Goal: Use online tool/utility: Utilize a website feature to perform a specific function

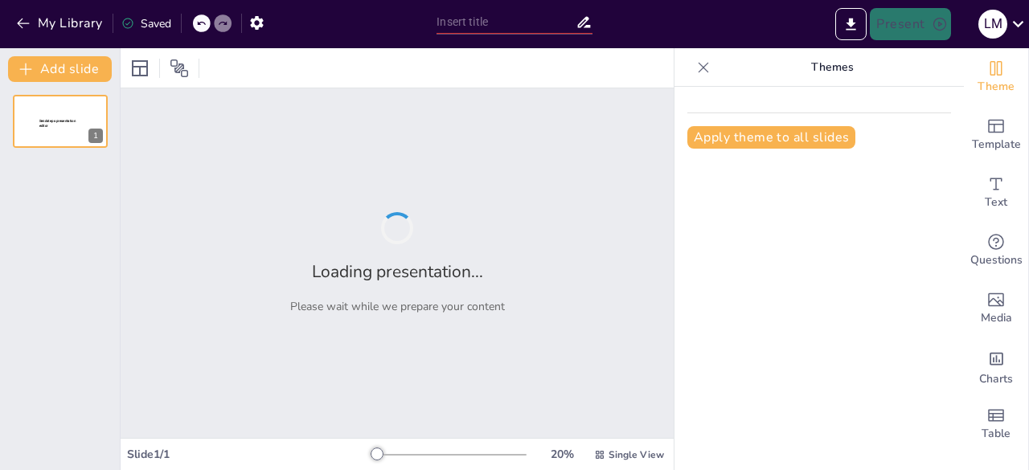
type input "Imported Presentacion_Informe_Practica.......pptx"
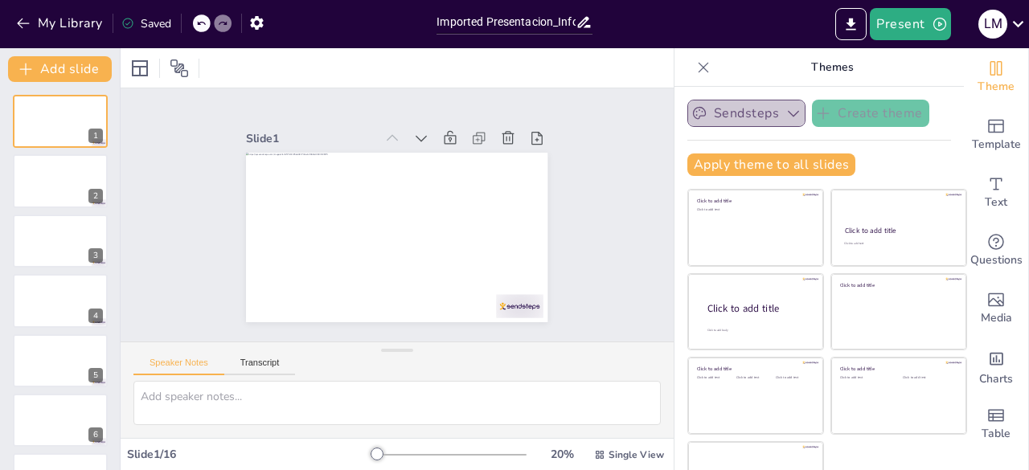
click at [787, 115] on icon "button" at bounding box center [792, 114] width 11 height 6
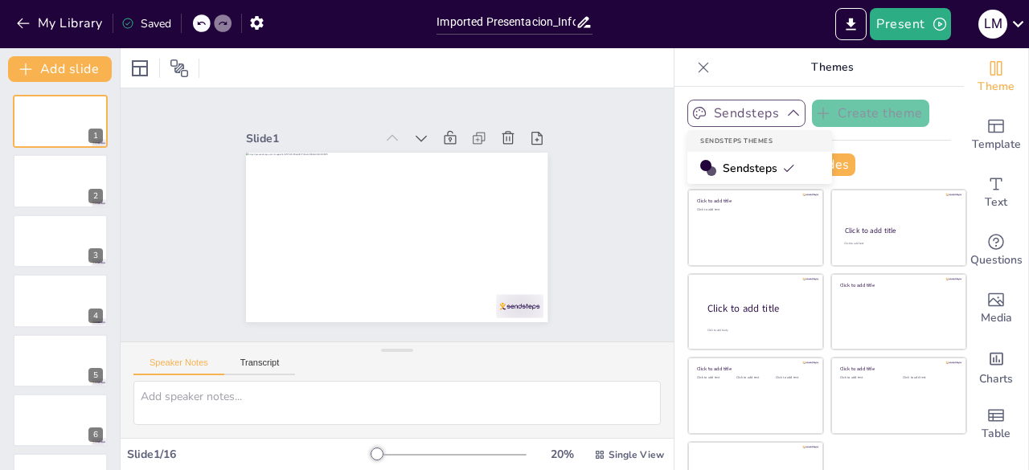
click at [760, 161] on span "Sendsteps" at bounding box center [758, 168] width 72 height 15
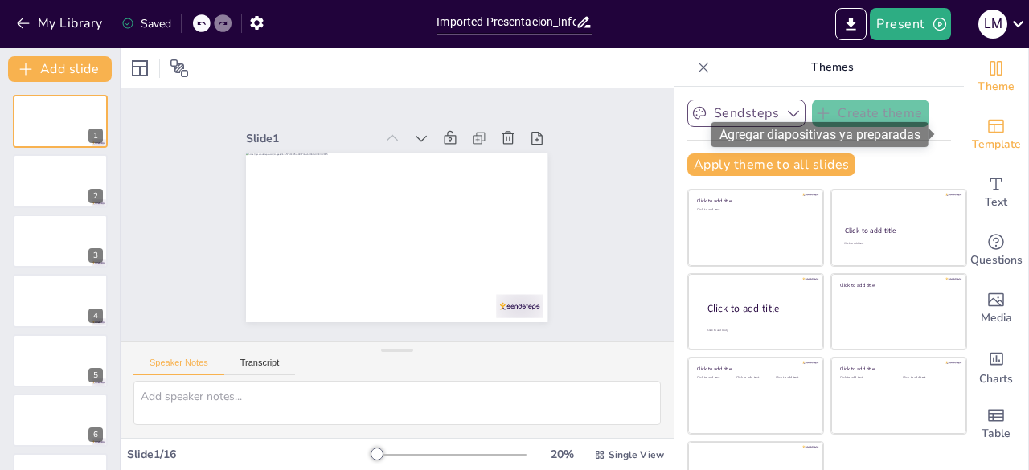
click at [986, 121] on icon "Add ready made slides" at bounding box center [995, 126] width 19 height 19
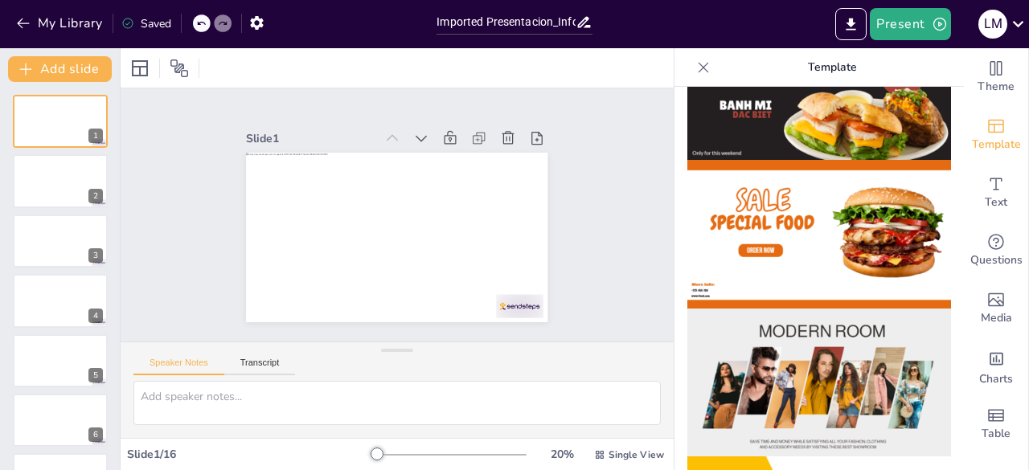
scroll to position [19, 0]
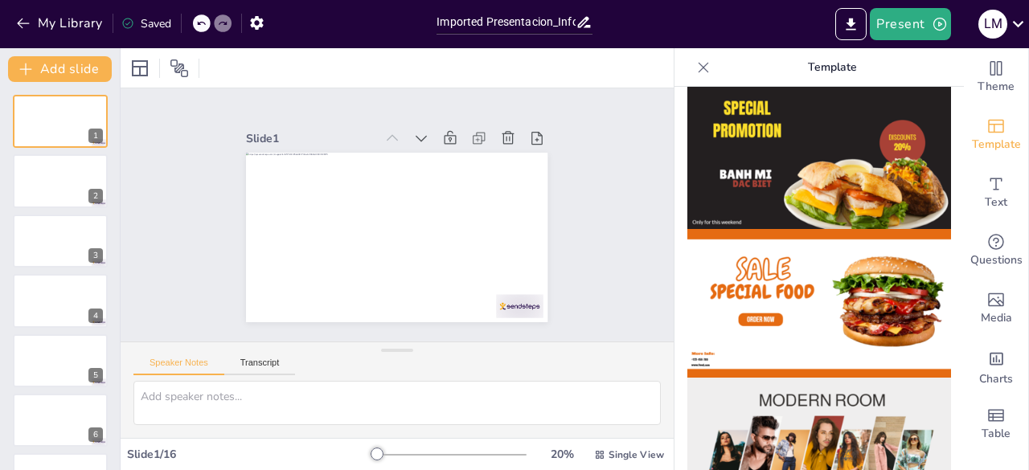
click at [695, 62] on icon at bounding box center [703, 67] width 16 height 16
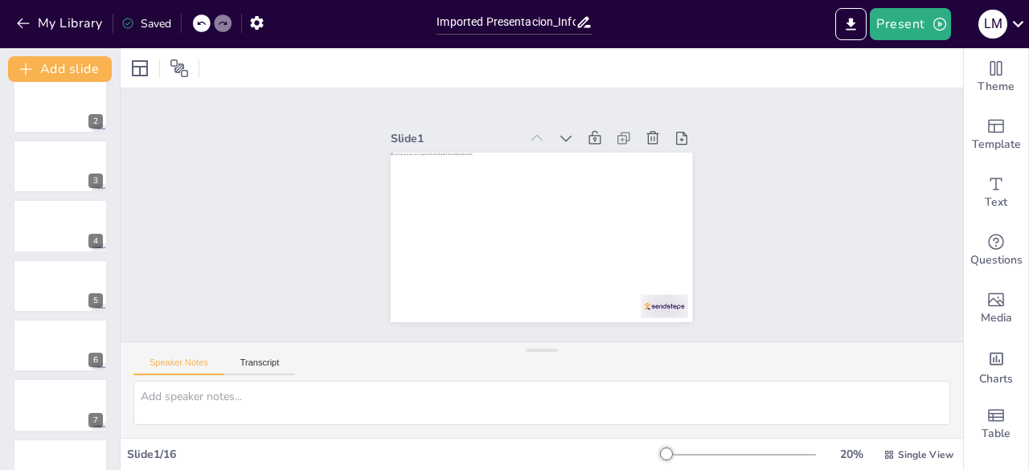
scroll to position [0, 0]
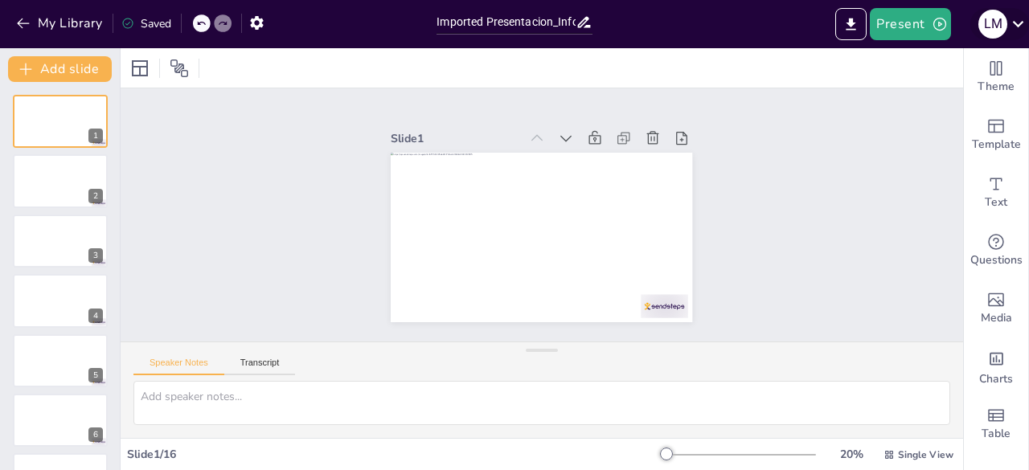
click at [1022, 15] on icon at bounding box center [1018, 24] width 22 height 22
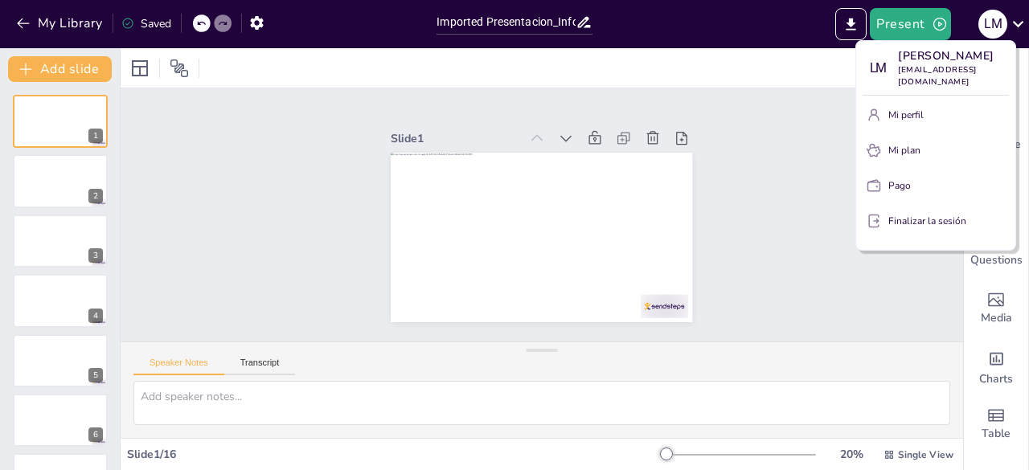
click at [982, 435] on div at bounding box center [514, 235] width 1029 height 470
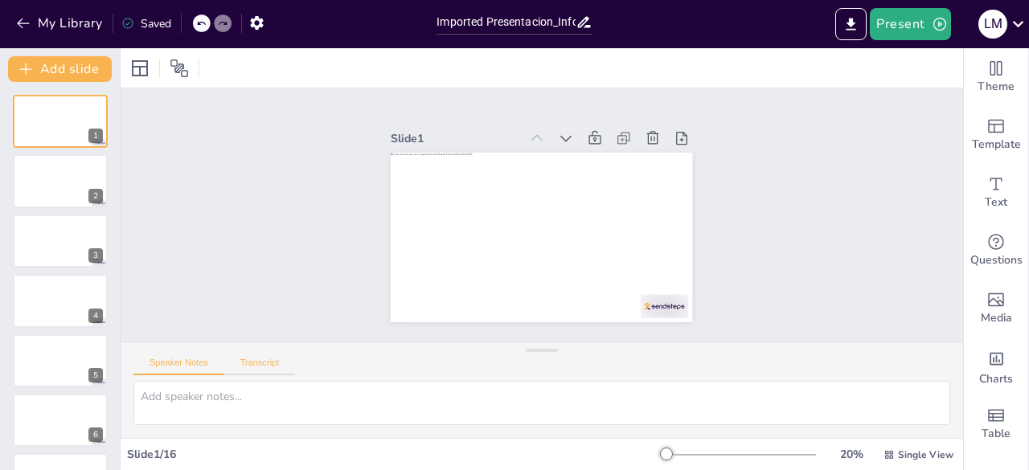
click at [254, 361] on button "Transcript" at bounding box center [260, 367] width 72 height 18
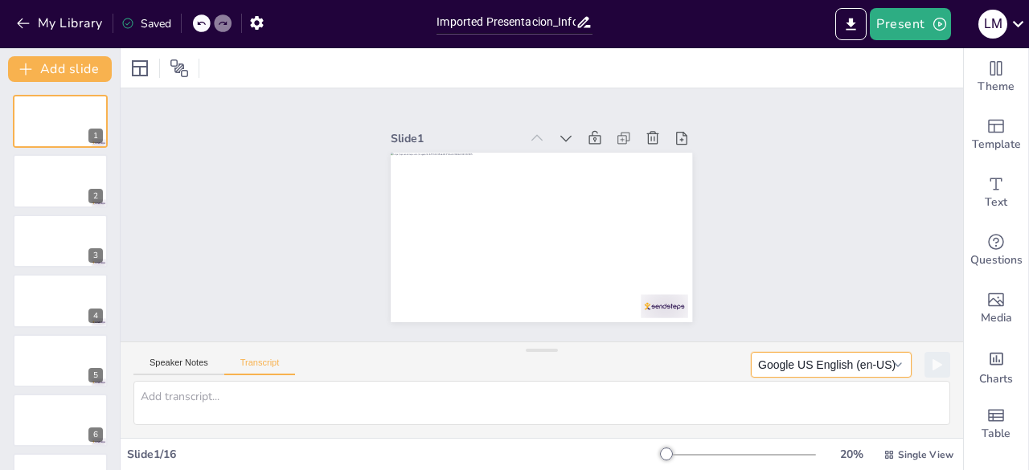
click at [809, 352] on button "Google US English (en-US)" at bounding box center [831, 365] width 161 height 26
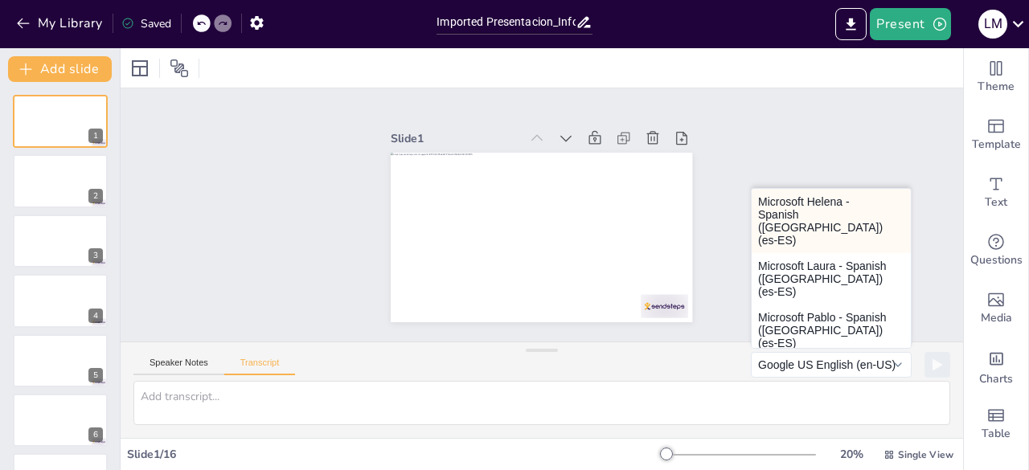
click at [821, 210] on button "Microsoft Helena - Spanish (Spain) (es-ES)" at bounding box center [830, 221] width 159 height 64
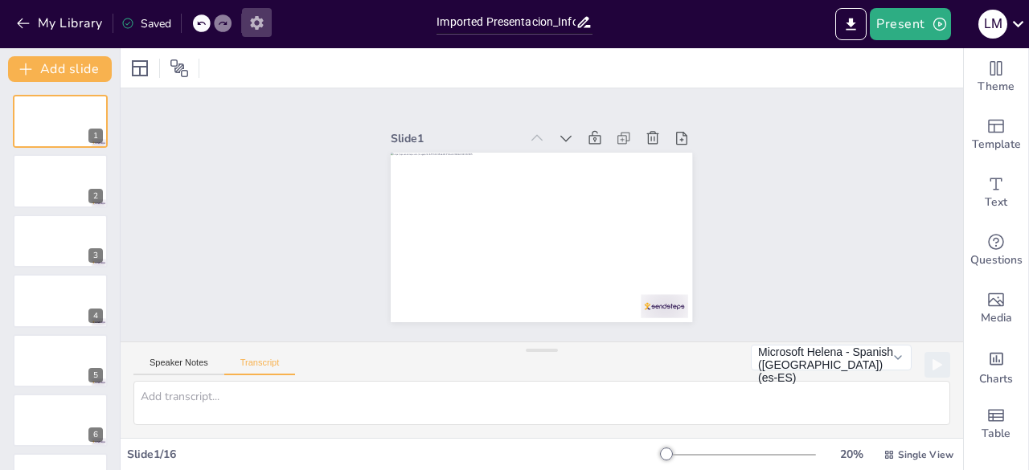
click at [268, 11] on button "button" at bounding box center [257, 22] width 30 height 29
click at [265, 14] on button "button" at bounding box center [257, 22] width 30 height 29
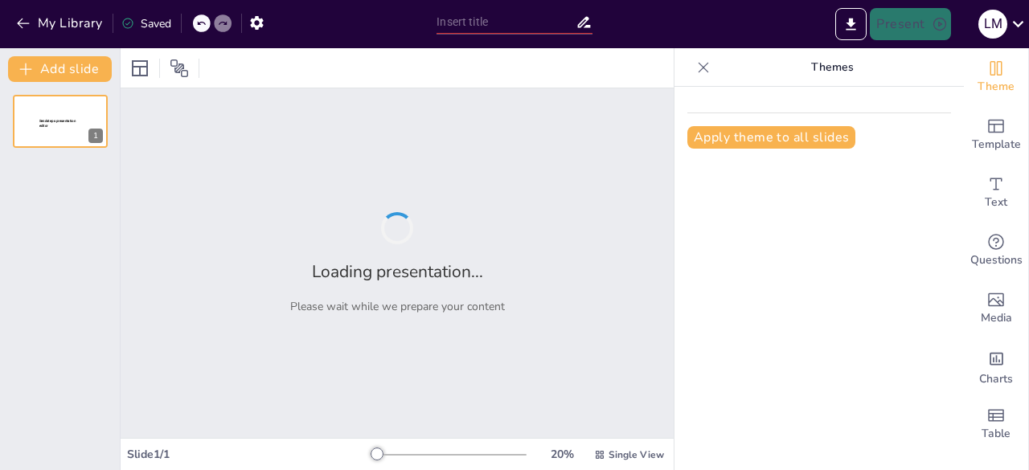
type input "Imported Presentacion_Informe_Practica.......pptx"
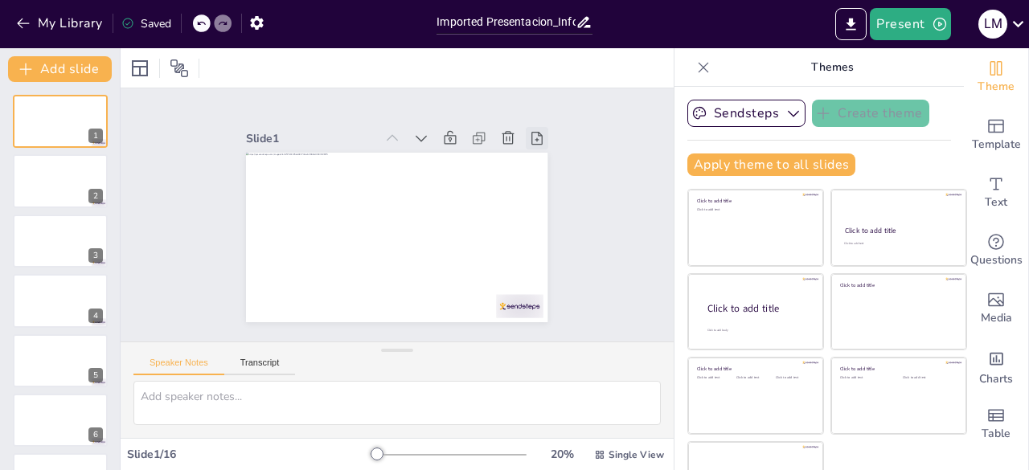
click at [545, 207] on icon at bounding box center [556, 218] width 22 height 22
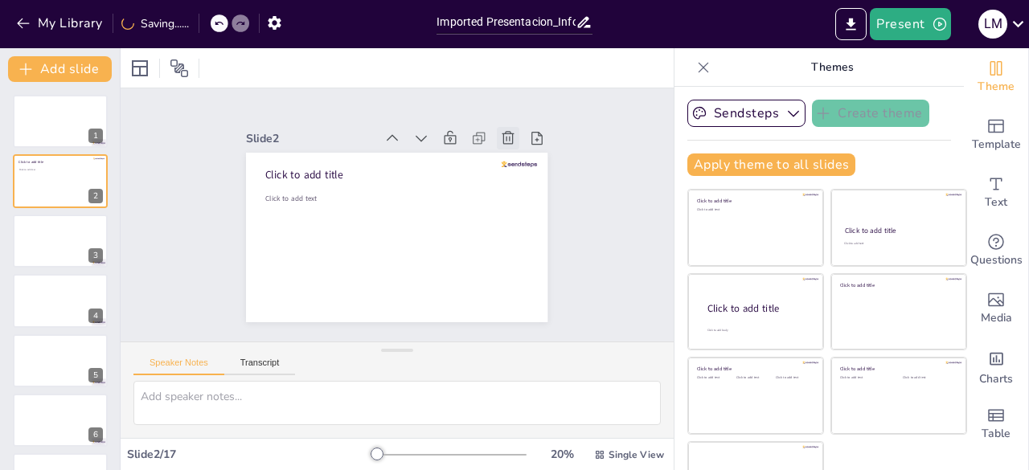
click at [444, 336] on icon at bounding box center [436, 343] width 16 height 15
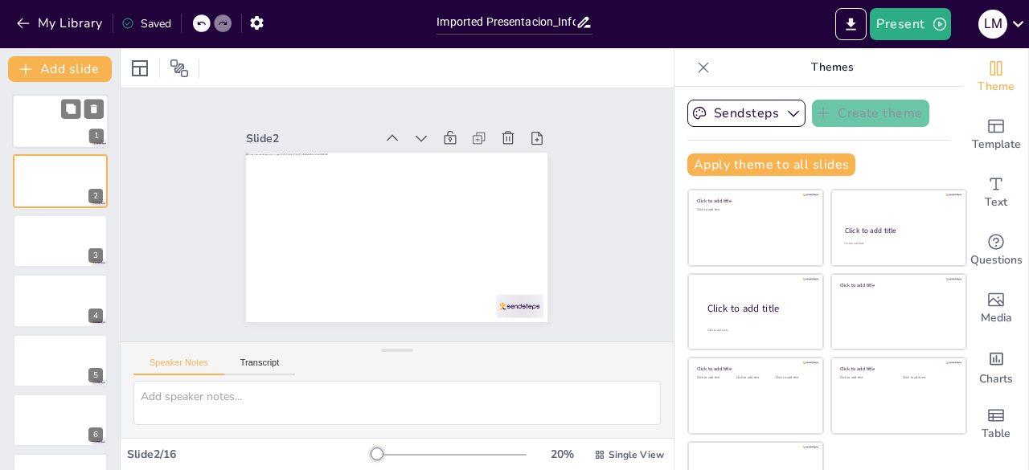
click at [45, 141] on div at bounding box center [60, 121] width 96 height 55
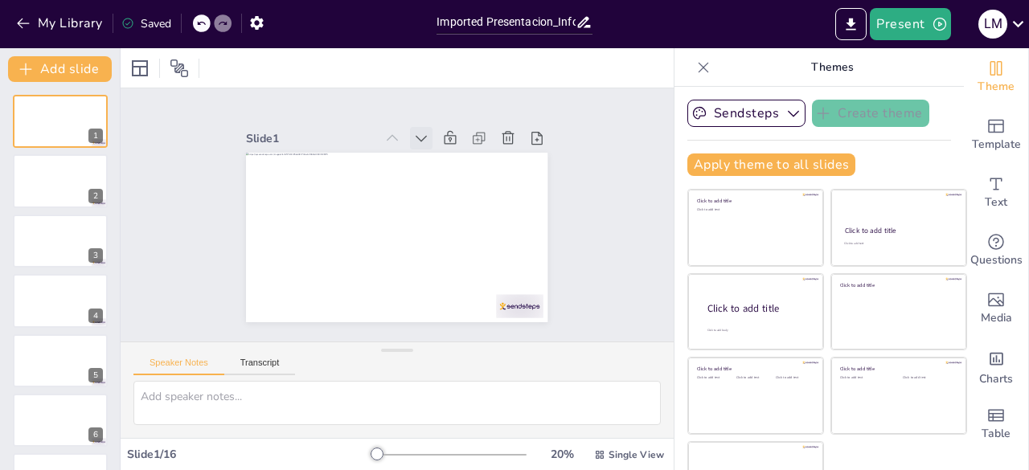
click at [335, 237] on icon at bounding box center [324, 248] width 22 height 22
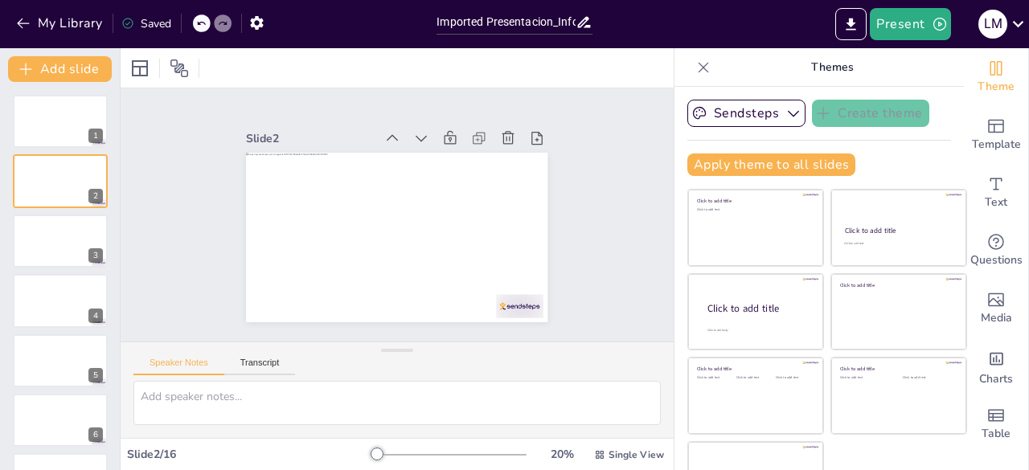
click at [450, 156] on icon at bounding box center [461, 167] width 22 height 22
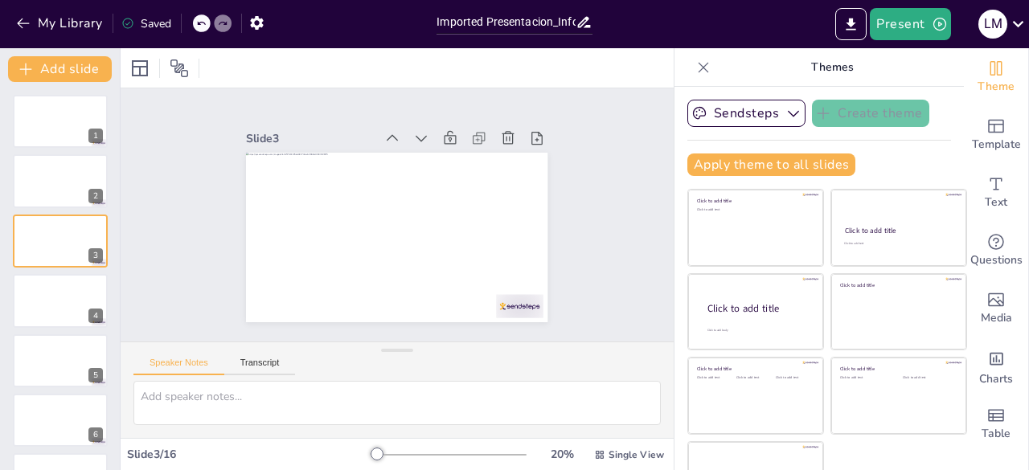
click at [462, 178] on icon at bounding box center [473, 189] width 22 height 22
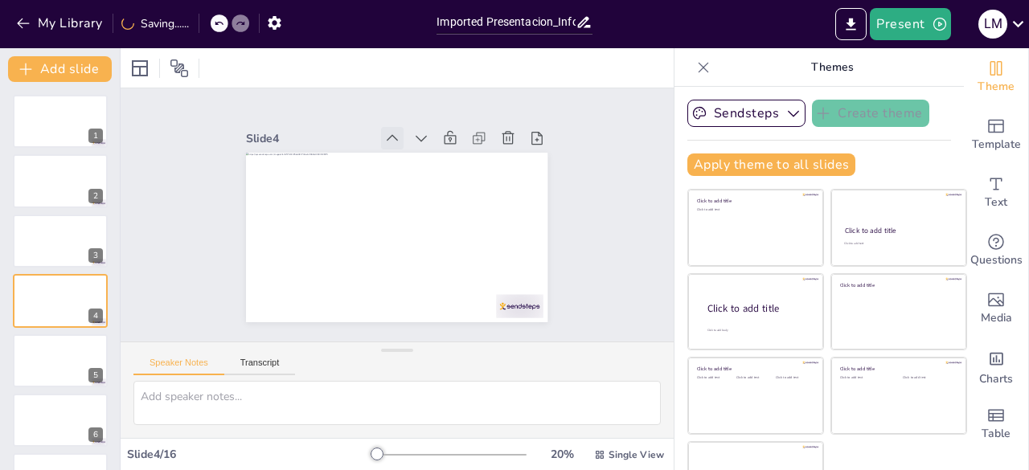
click at [338, 170] on icon at bounding box center [328, 181] width 22 height 22
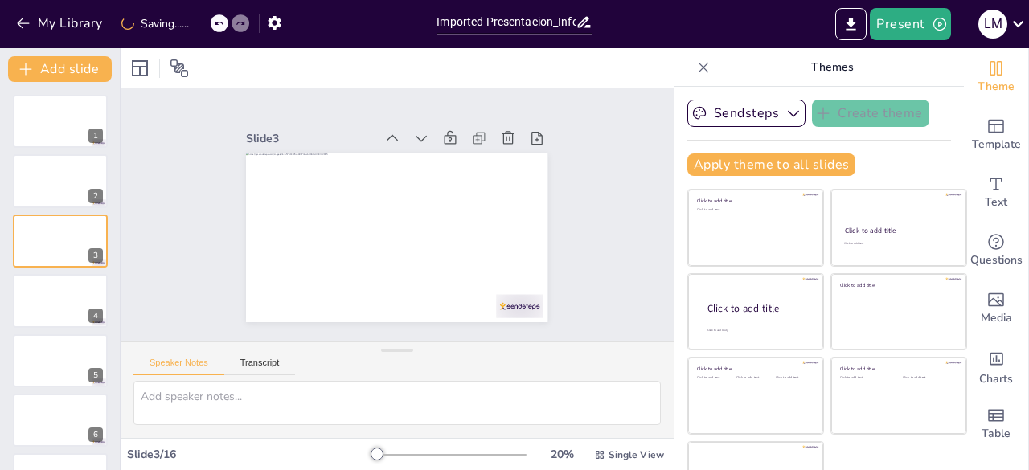
click at [372, 133] on icon at bounding box center [368, 143] width 20 height 20
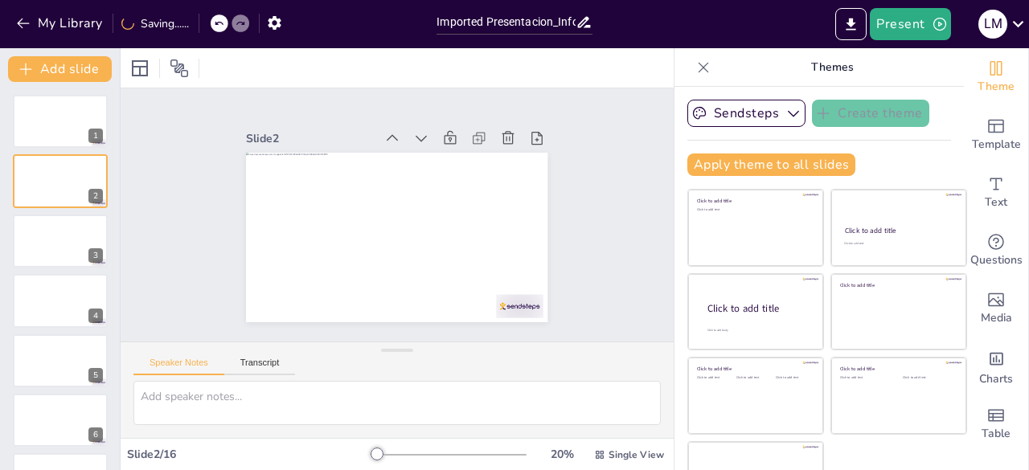
click at [454, 169] on icon at bounding box center [464, 179] width 21 height 21
click at [0, 0] on icon at bounding box center [0, 0] width 0 height 0
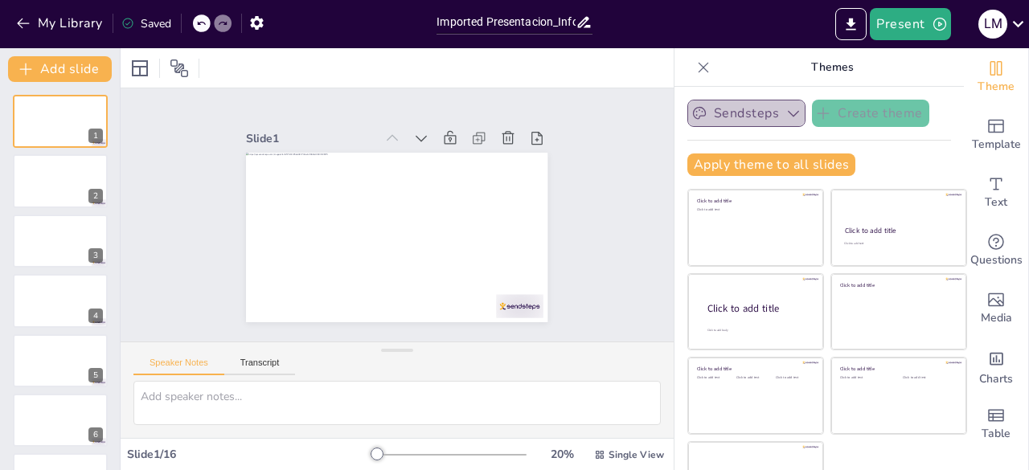
click at [756, 121] on button "Sendsteps" at bounding box center [746, 113] width 118 height 27
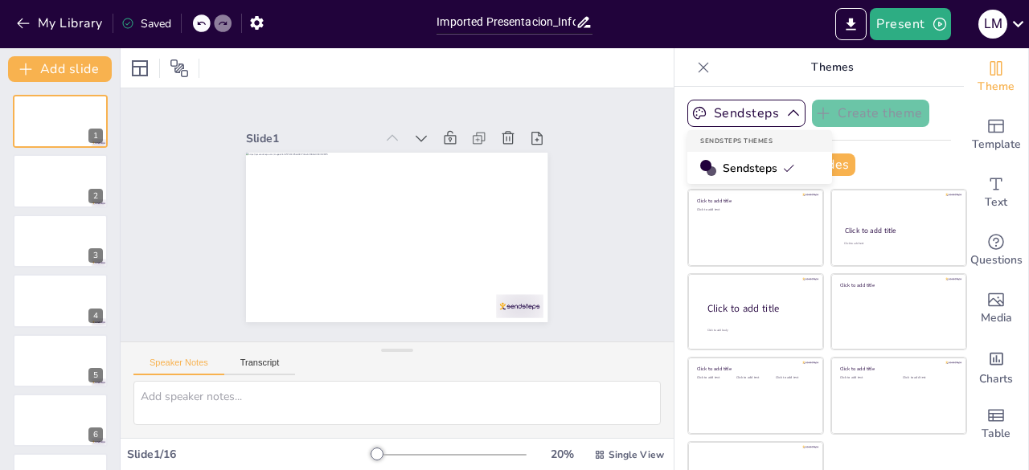
click at [763, 157] on div "Sendsteps" at bounding box center [759, 168] width 145 height 32
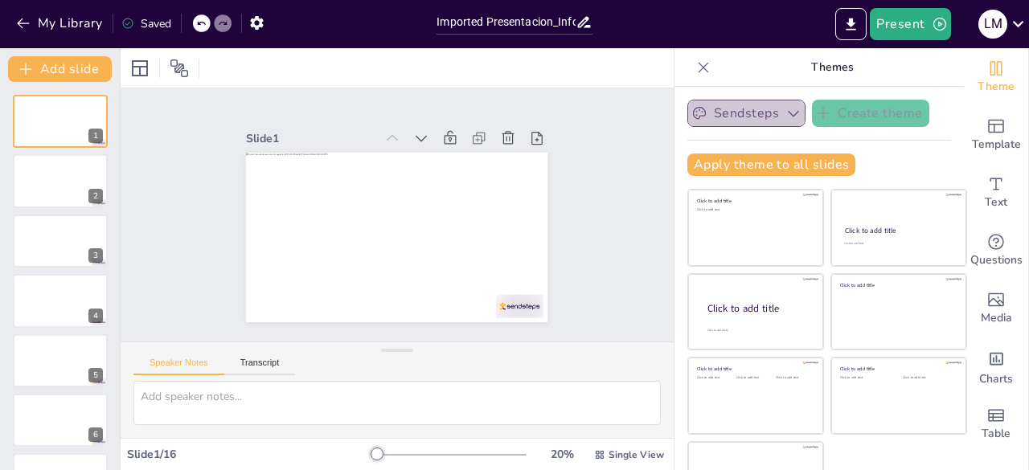
click at [725, 112] on button "Sendsteps" at bounding box center [746, 113] width 118 height 27
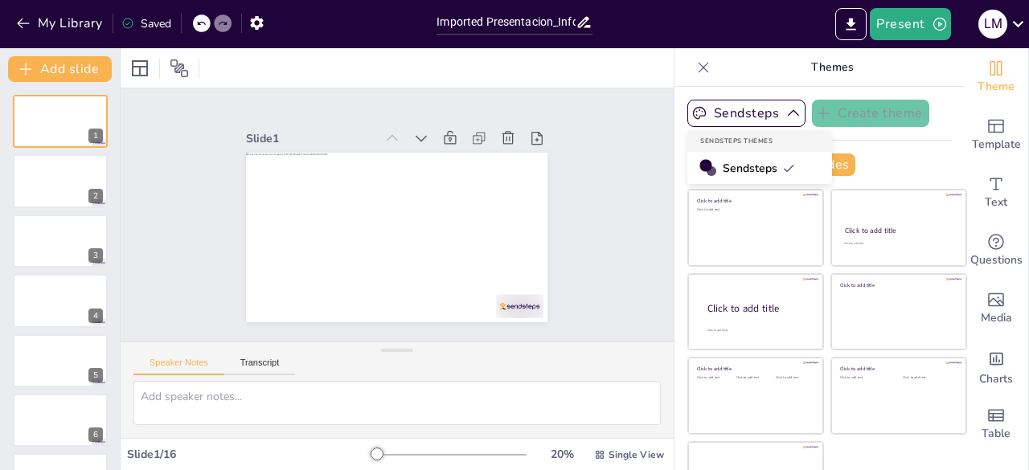
click at [699, 162] on div at bounding box center [705, 165] width 12 height 12
